Goal: Transaction & Acquisition: Purchase product/service

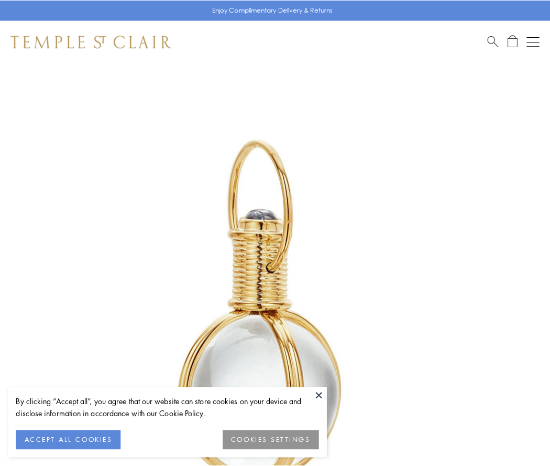
scroll to position [274, 0]
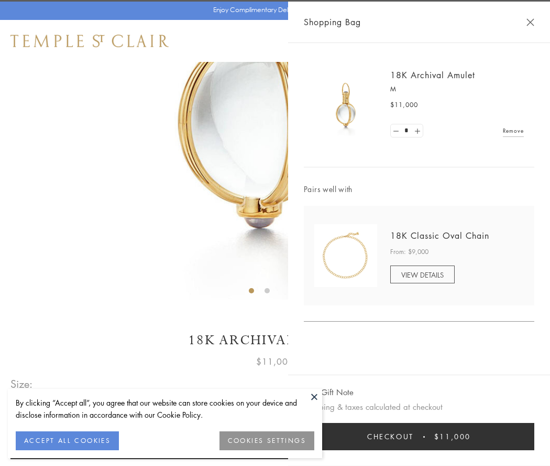
click at [419, 436] on button "Checkout $11,000" at bounding box center [419, 436] width 231 height 27
